Goal: Task Accomplishment & Management: Manage account settings

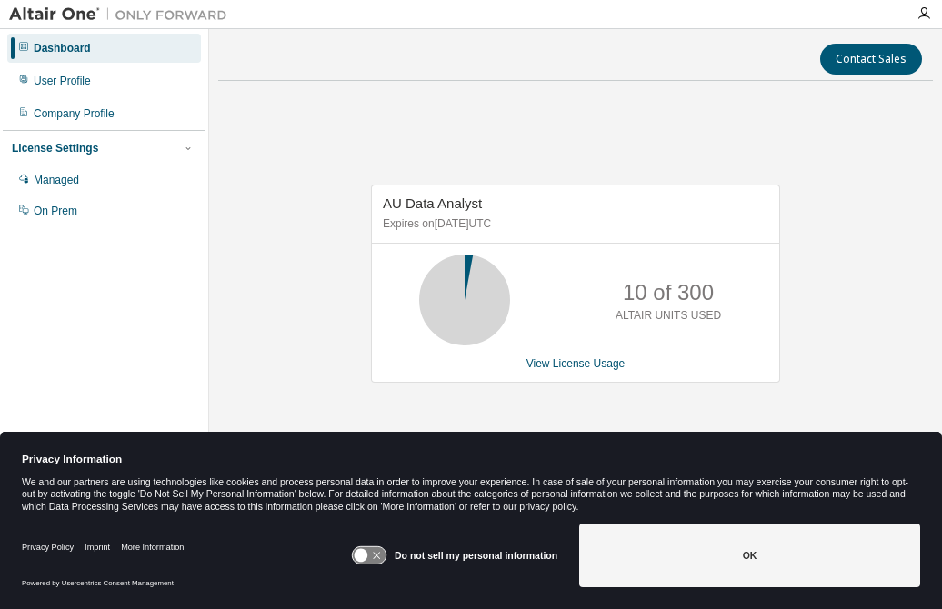
click at [366, 549] on icon at bounding box center [369, 555] width 34 height 17
click at [370, 559] on icon at bounding box center [369, 555] width 34 height 17
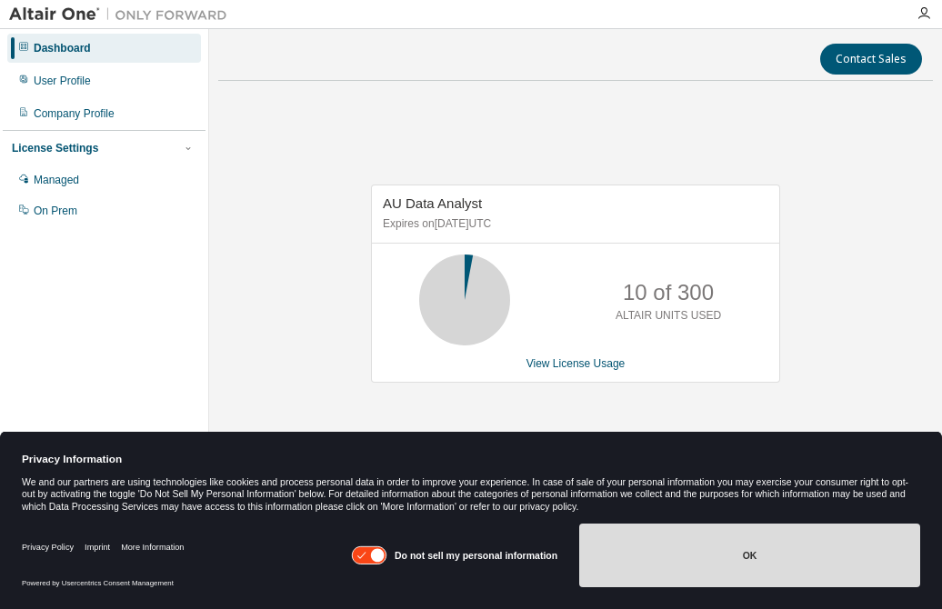
click at [762, 574] on button "OK" at bounding box center [749, 556] width 341 height 64
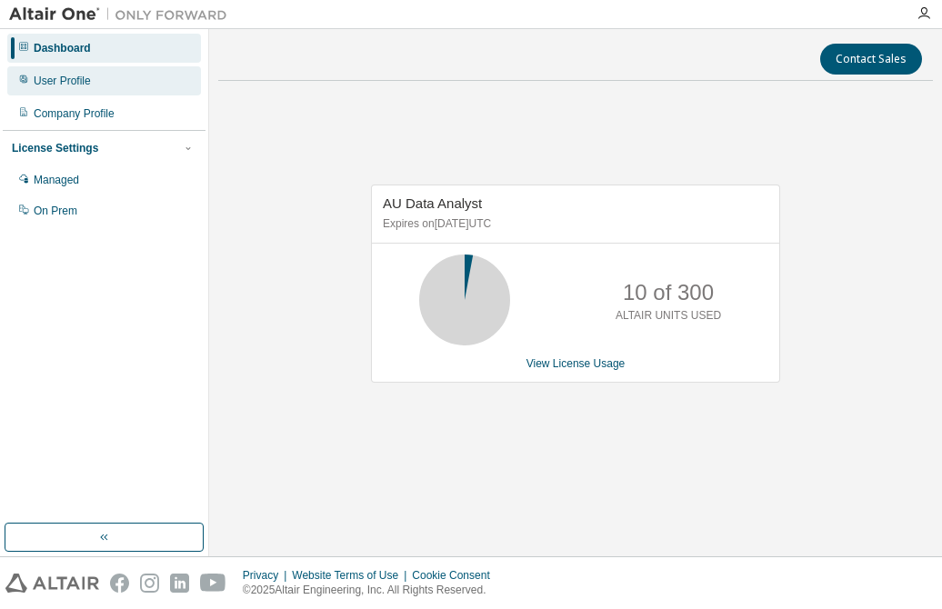
click at [124, 86] on div "User Profile" at bounding box center [104, 80] width 194 height 29
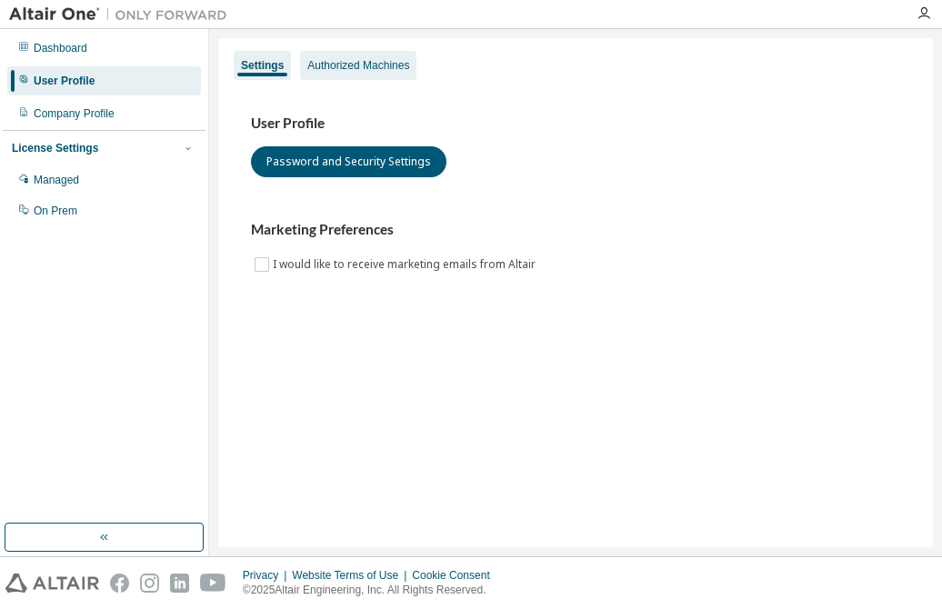
click at [356, 50] on div "Settings Authorized Machines" at bounding box center [575, 65] width 693 height 33
click at [359, 69] on div "Authorized Machines" at bounding box center [358, 65] width 102 height 15
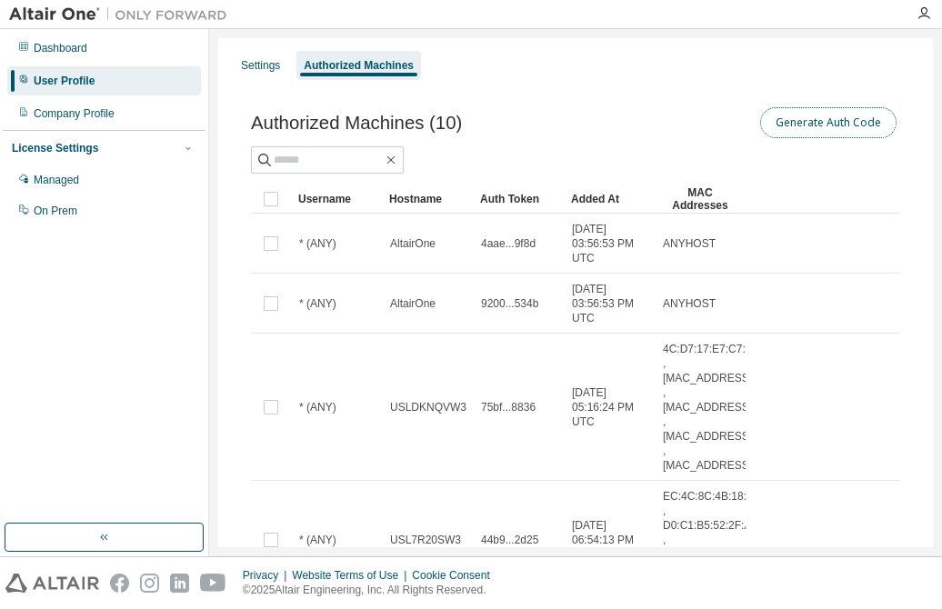
click at [815, 125] on button "Generate Auth Code" at bounding box center [828, 122] width 136 height 31
